Goal: Information Seeking & Learning: Compare options

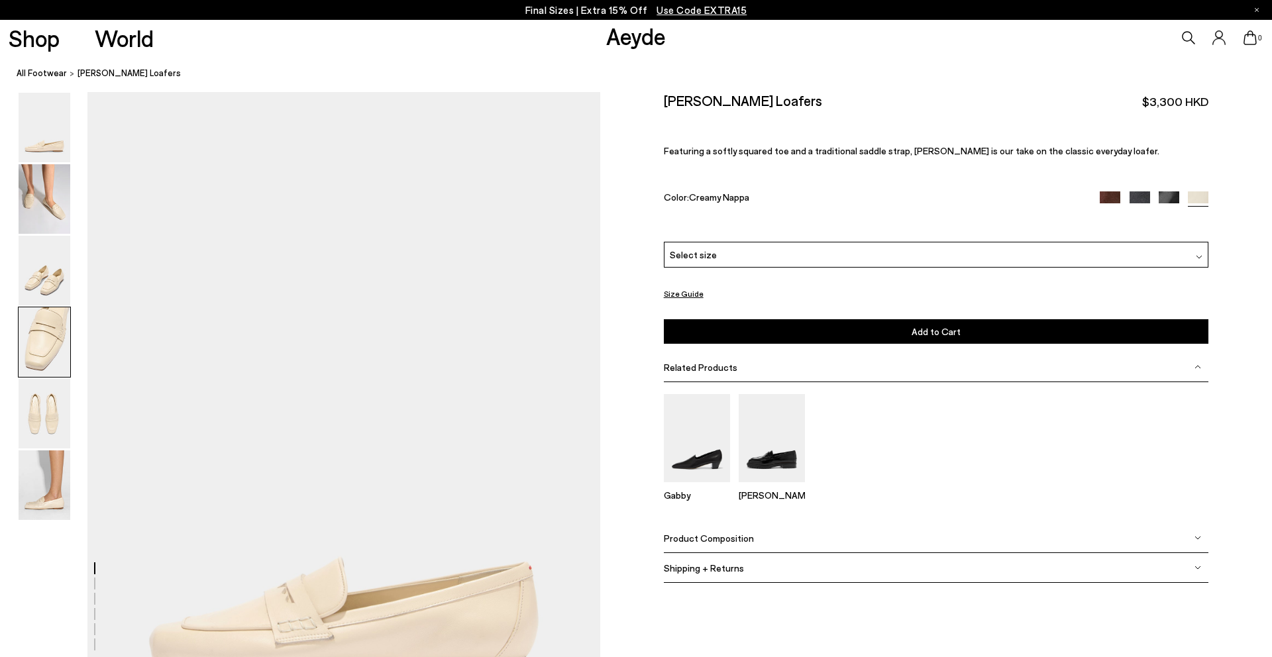
scroll to position [1998, 0]
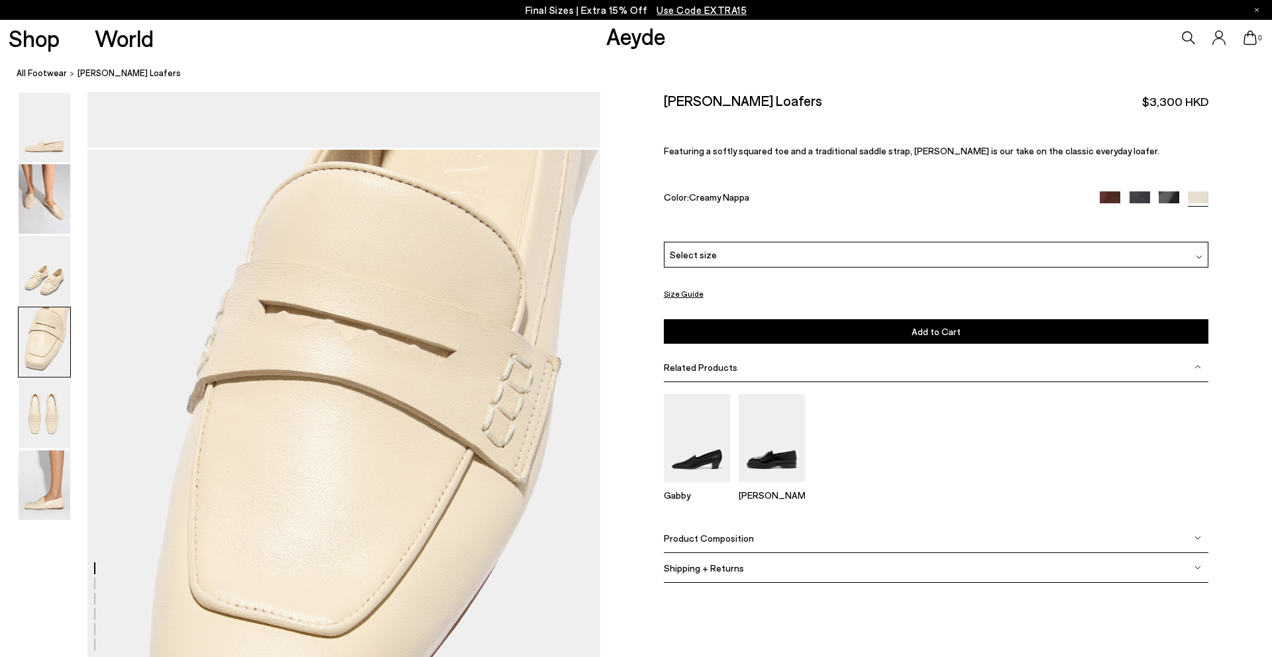
click at [1106, 197] on img at bounding box center [1109, 201] width 21 height 21
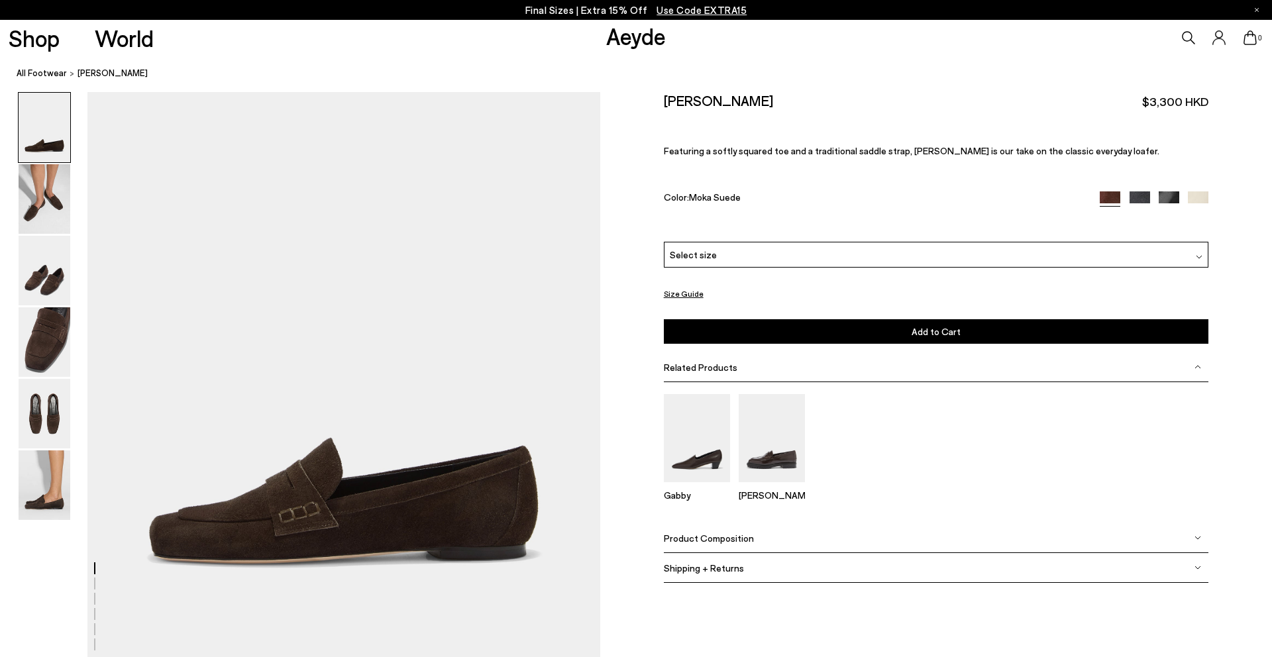
scroll to position [112, 0]
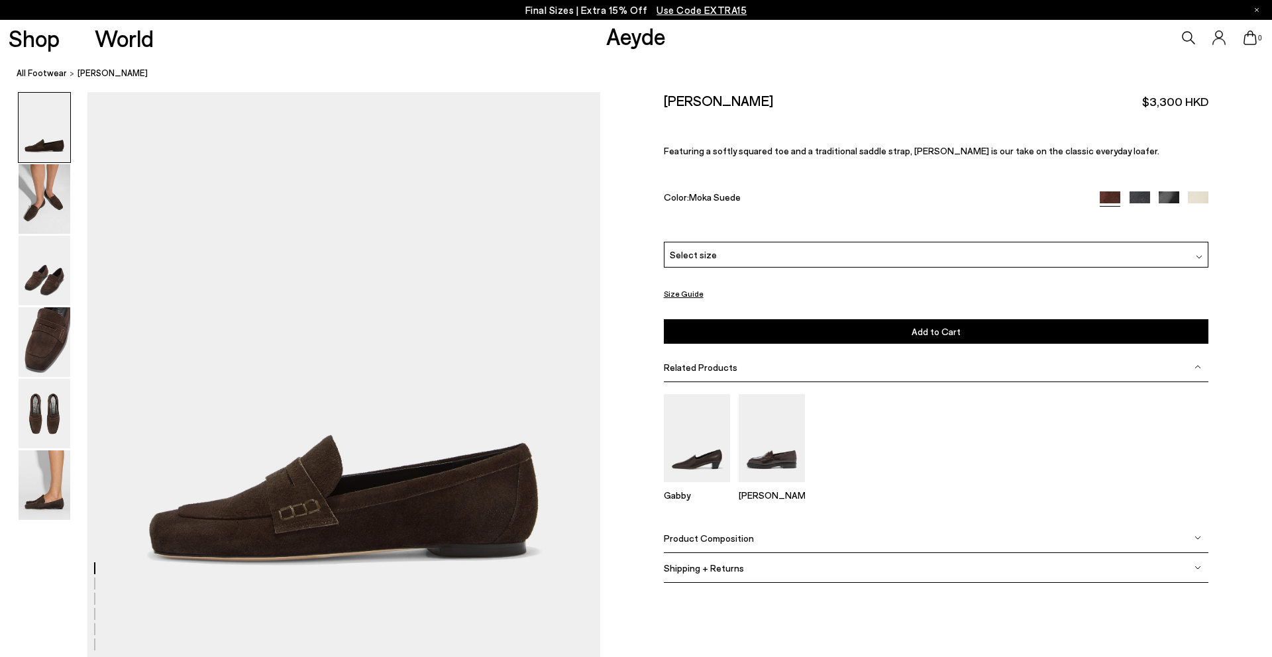
click at [1173, 200] on img at bounding box center [1168, 201] width 21 height 21
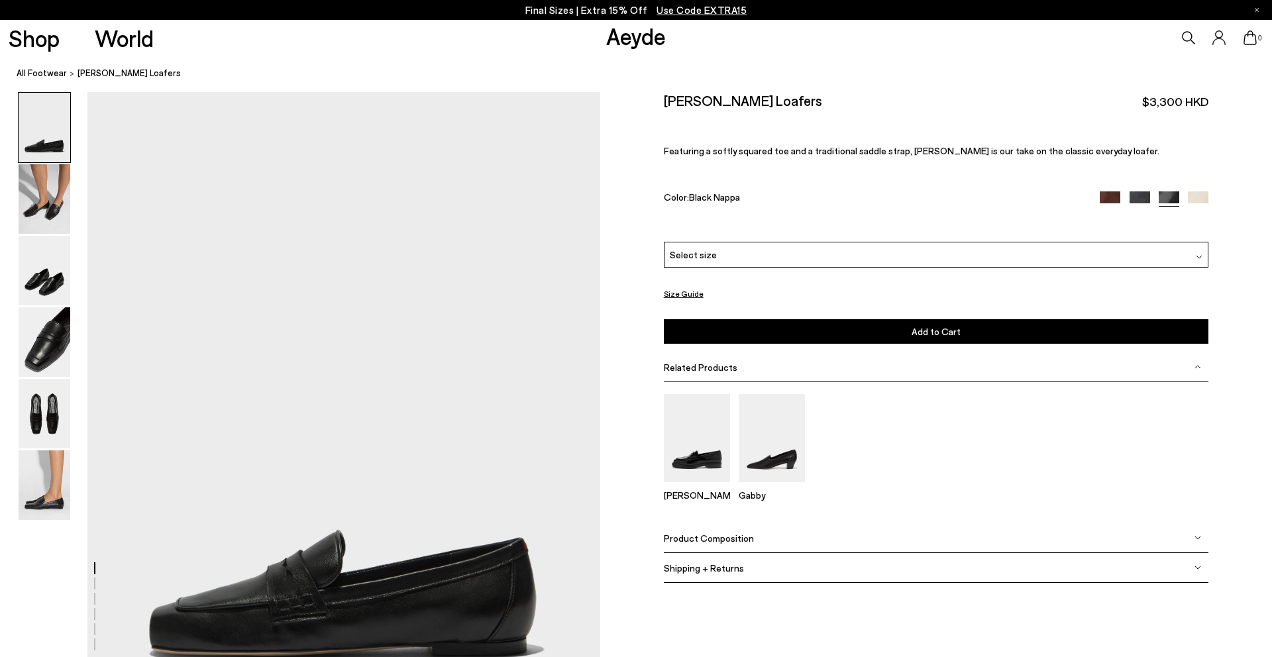
scroll to position [20, 0]
click at [1144, 201] on img at bounding box center [1139, 201] width 21 height 21
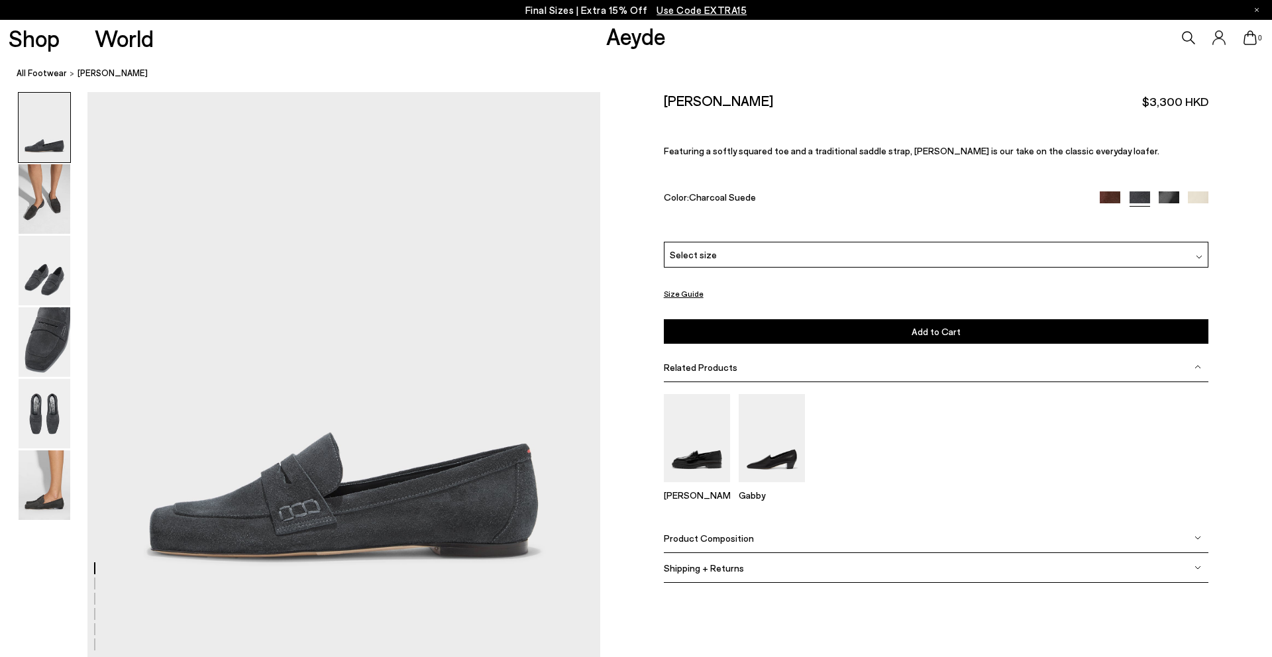
scroll to position [113, 0]
